Goal: Information Seeking & Learning: Learn about a topic

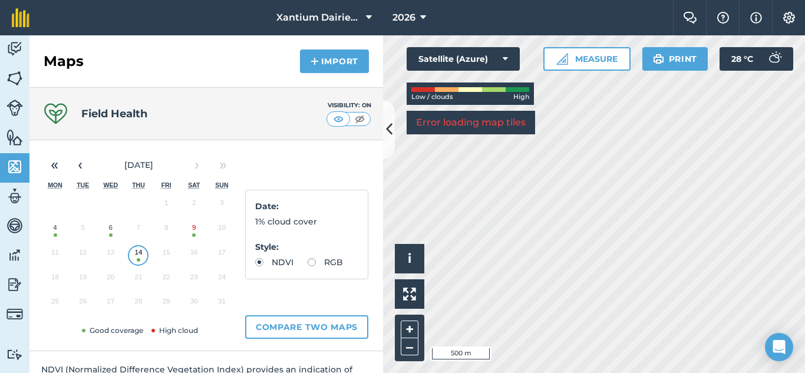
click at [109, 234] on button "6" at bounding box center [111, 230] width 28 height 25
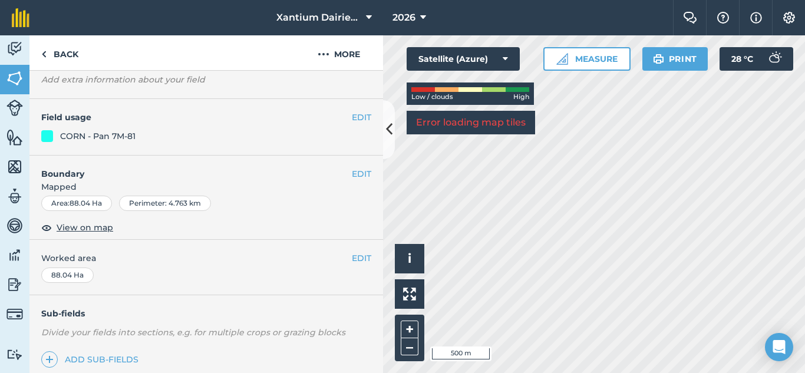
scroll to position [236, 0]
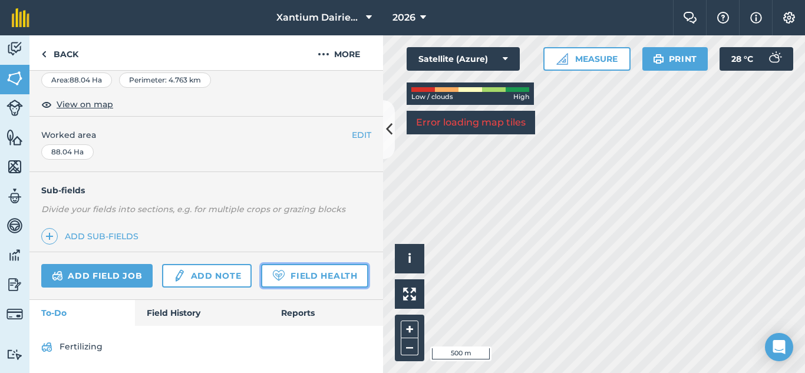
click at [261, 283] on link "Field Health" at bounding box center [314, 276] width 107 height 24
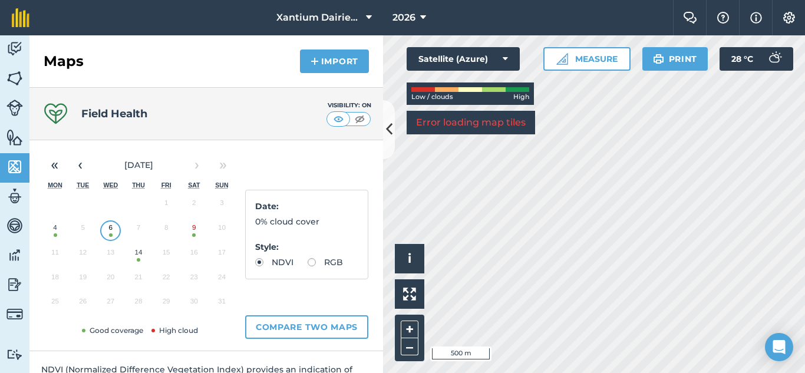
click at [138, 262] on button "14" at bounding box center [138, 255] width 28 height 25
click at [250, 277] on div "Date : 1% cloud cover Style : NDVI RGB" at bounding box center [306, 235] width 123 height 90
click at [307, 266] on label "RGB" at bounding box center [324, 262] width 35 height 8
radio input "true"
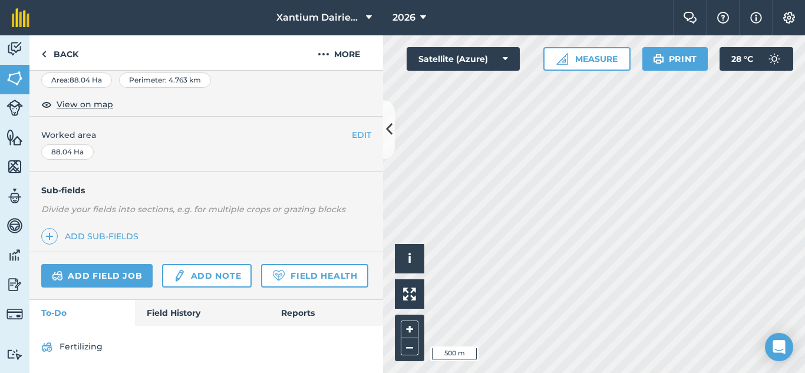
scroll to position [236, 0]
click at [261, 277] on link "Field Health" at bounding box center [314, 276] width 107 height 24
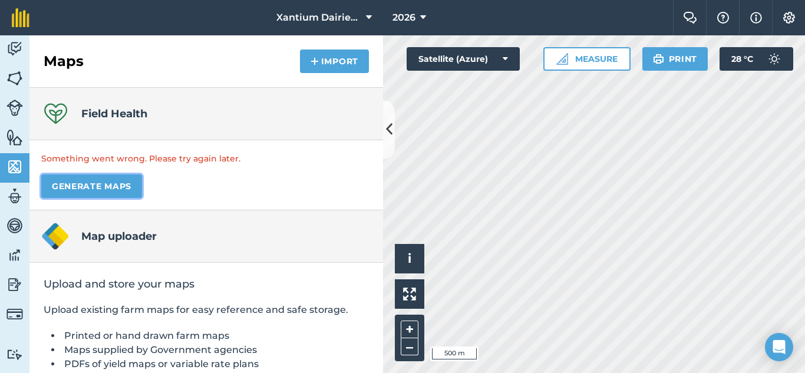
click at [97, 186] on button "Generate maps" at bounding box center [91, 186] width 101 height 24
click at [14, 48] on img at bounding box center [14, 49] width 16 height 18
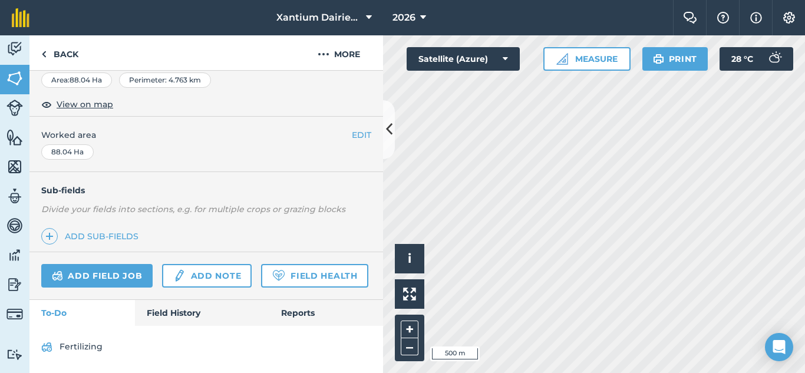
scroll to position [239, 0]
click at [261, 274] on link "Field Health" at bounding box center [314, 276] width 107 height 24
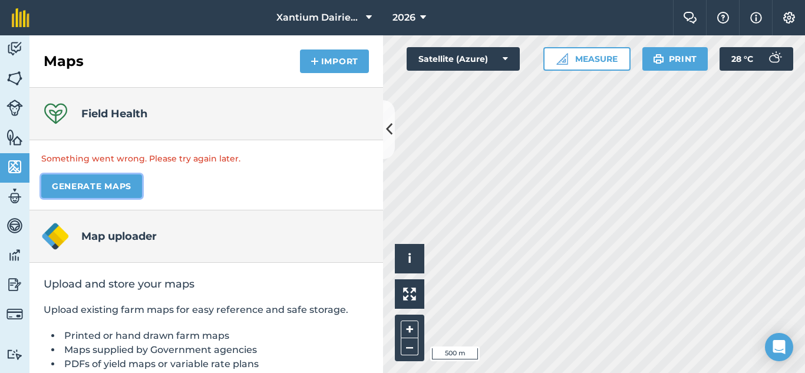
click at [112, 190] on button "Generate maps" at bounding box center [91, 186] width 101 height 24
